Goal: Transaction & Acquisition: Purchase product/service

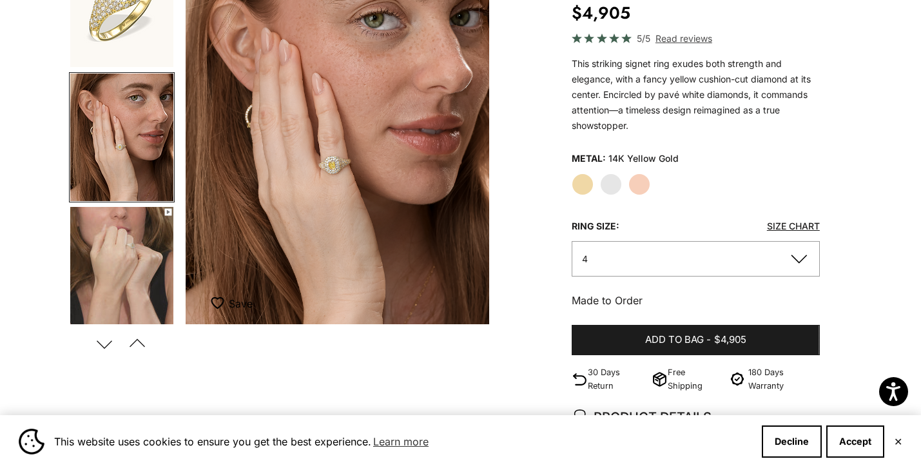
scroll to position [180, 0]
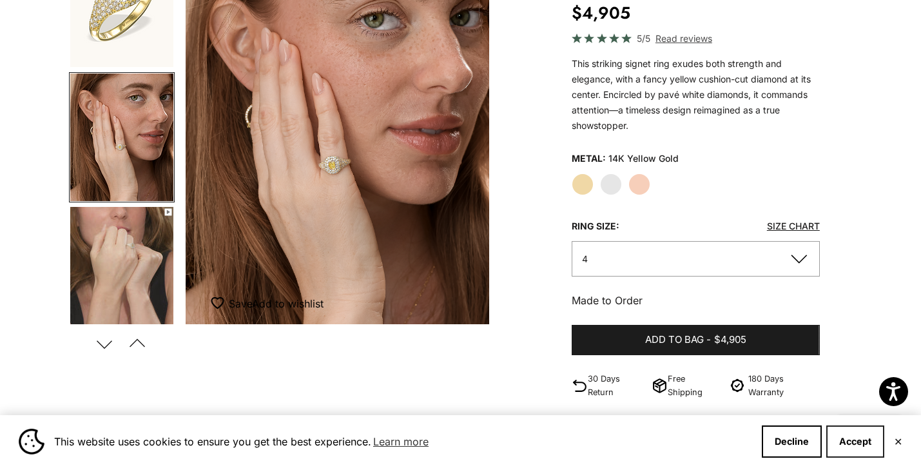
click at [849, 438] on button "Accept" at bounding box center [855, 441] width 58 height 32
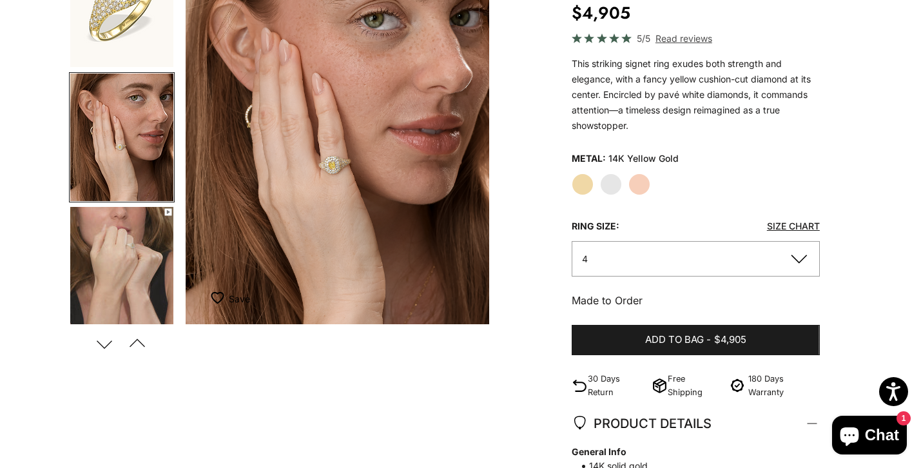
click at [800, 257] on button "4" at bounding box center [696, 258] width 248 height 35
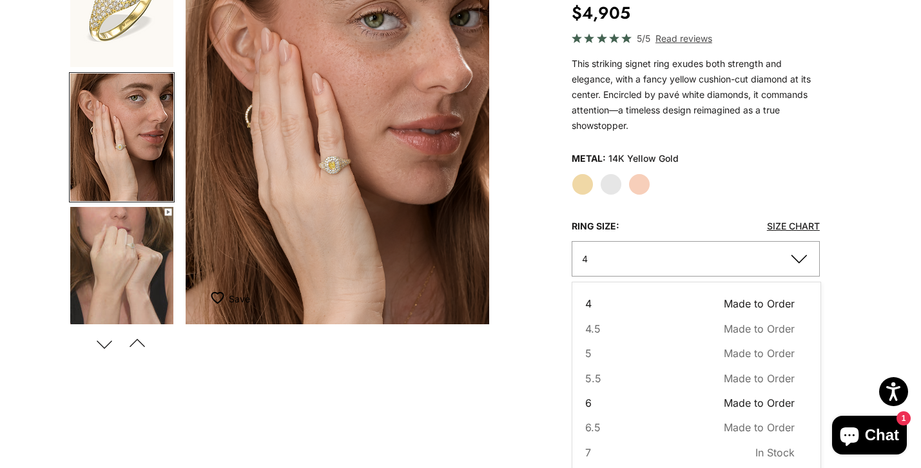
click at [625, 410] on button "6 Made to Order Sold out" at bounding box center [689, 402] width 209 height 17
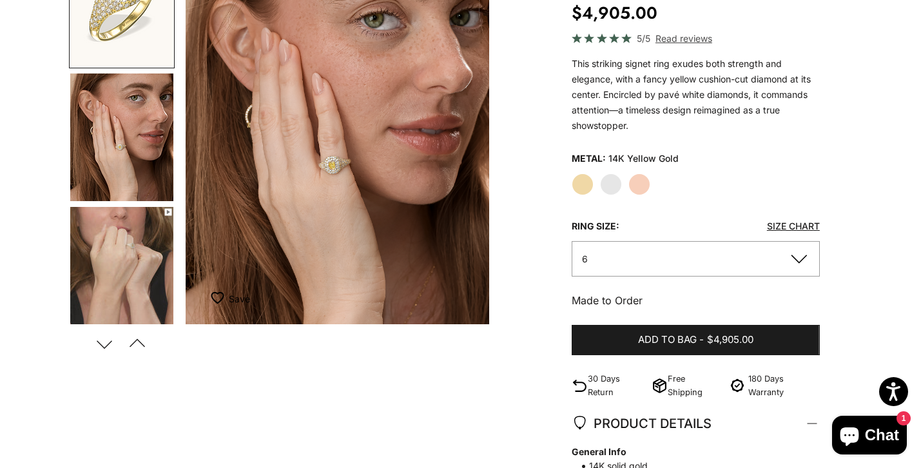
click at [894, 287] on div "Home BEST SELLERS Yellow Diamond Pavé Signet Ring Zoom picture Save Add to wish…" at bounding box center [460, 408] width 921 height 975
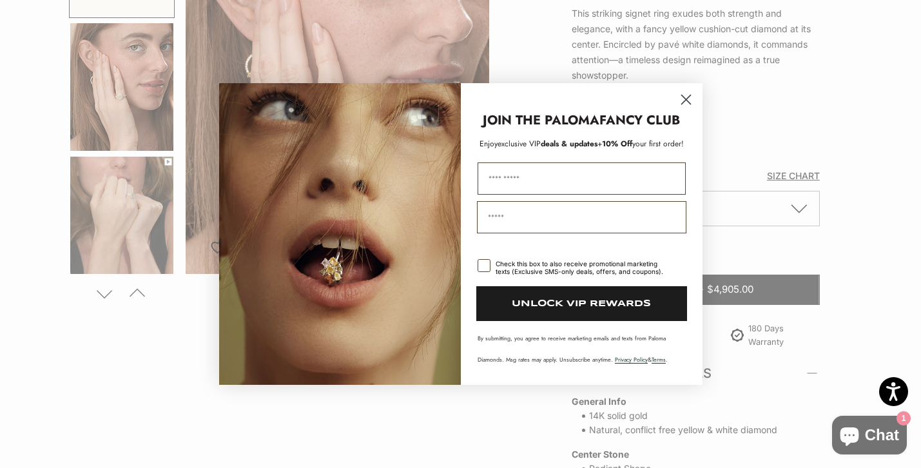
scroll to position [231, 0]
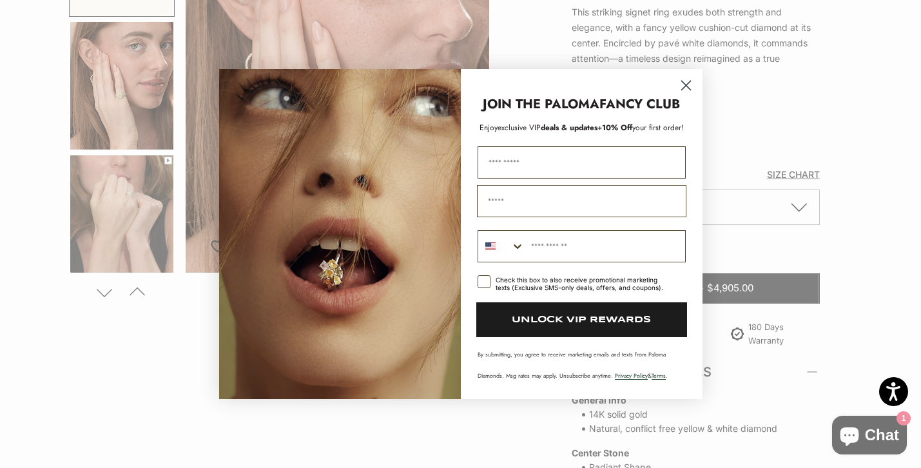
click at [686, 86] on icon "Close dialog" at bounding box center [685, 85] width 9 height 9
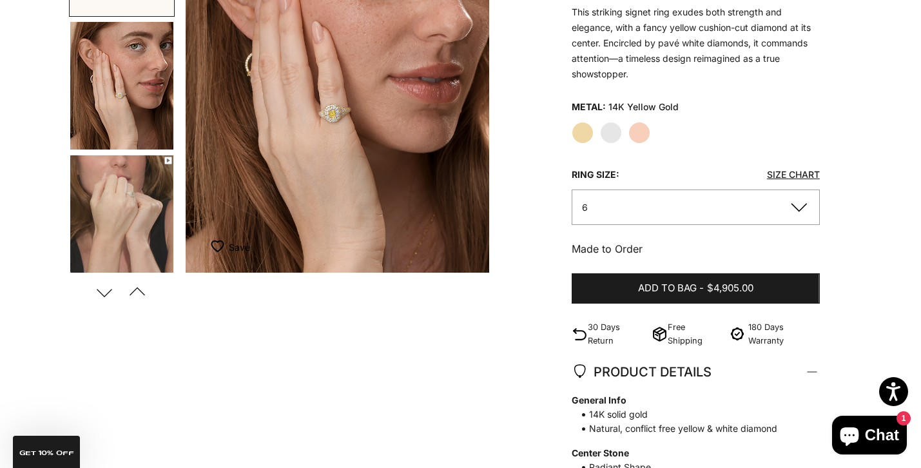
click at [863, 289] on div "Home BEST SELLERS Yellow Diamond Pavé Signet Ring Zoom picture Save Add to wish…" at bounding box center [460, 356] width 921 height 975
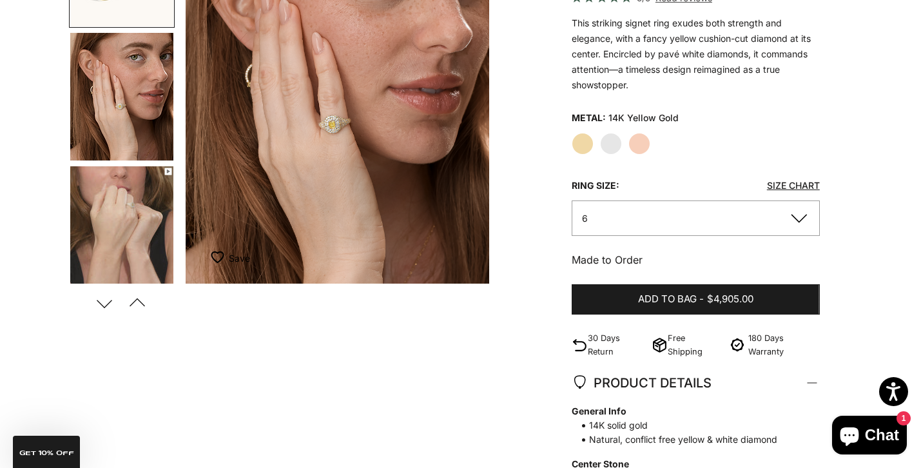
scroll to position [206, 0]
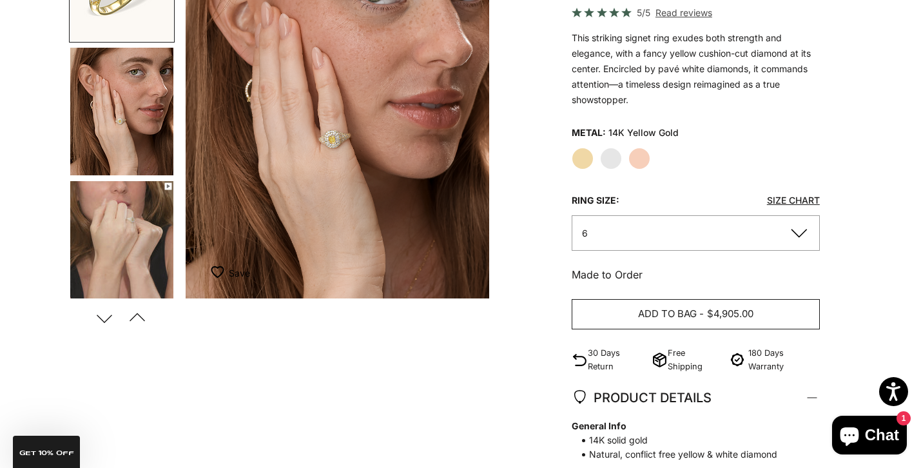
click at [721, 319] on span "$4,905.00" at bounding box center [730, 314] width 46 height 16
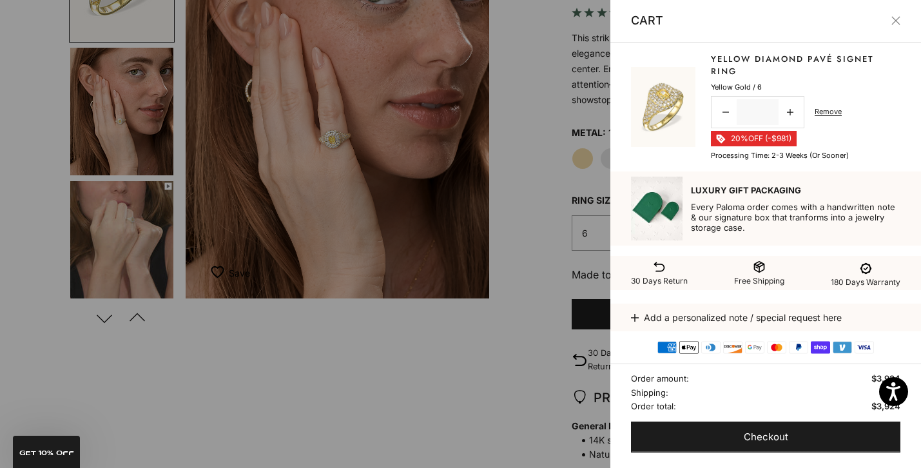
click at [509, 400] on div at bounding box center [460, 234] width 921 height 468
